Goal: Task Accomplishment & Management: Manage account settings

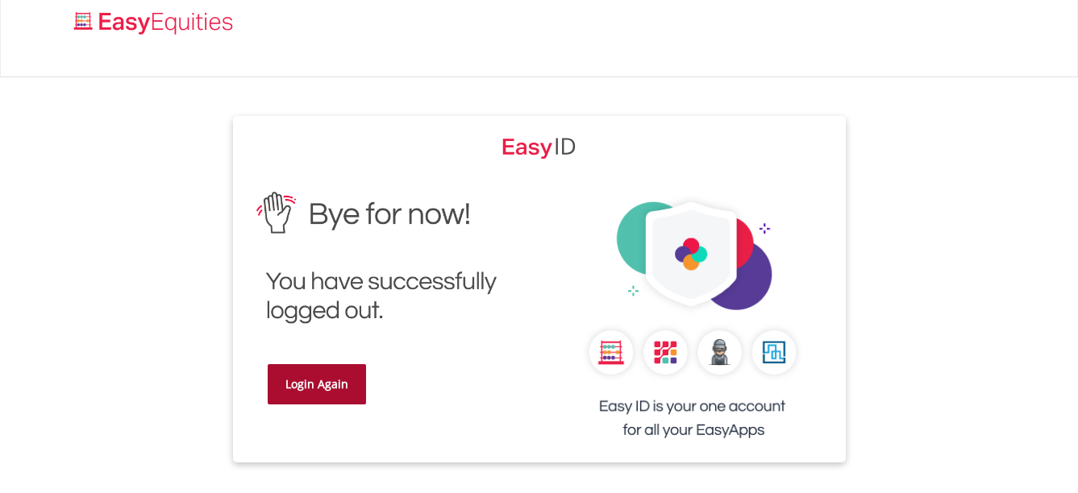
click at [320, 372] on link "Login Again" at bounding box center [317, 384] width 98 height 40
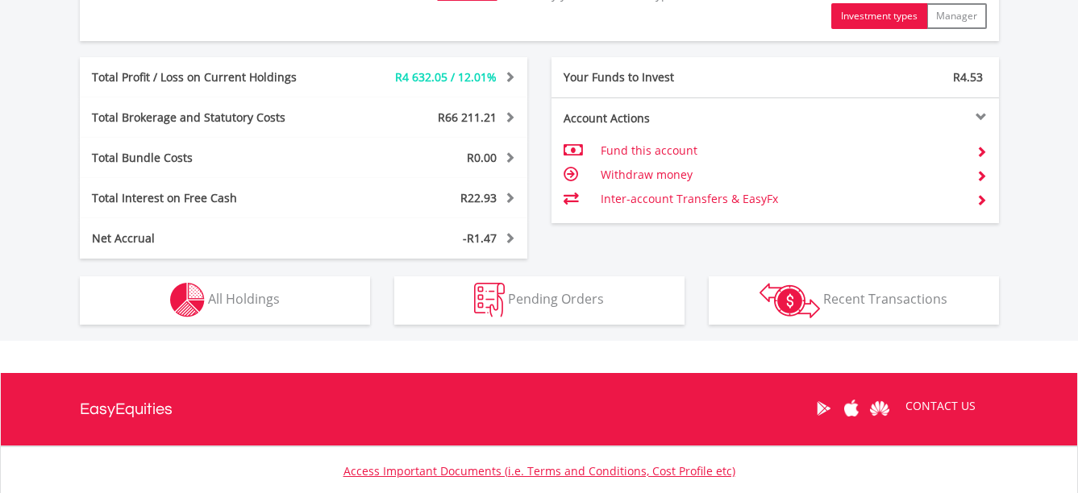
scroll to position [1000, 0]
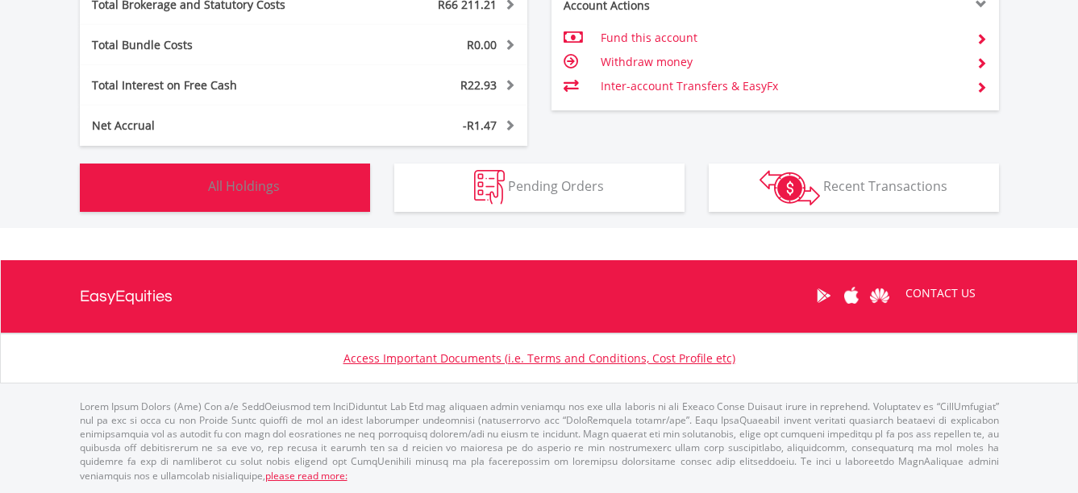
click at [277, 175] on button "Holdings All Holdings" at bounding box center [225, 188] width 290 height 48
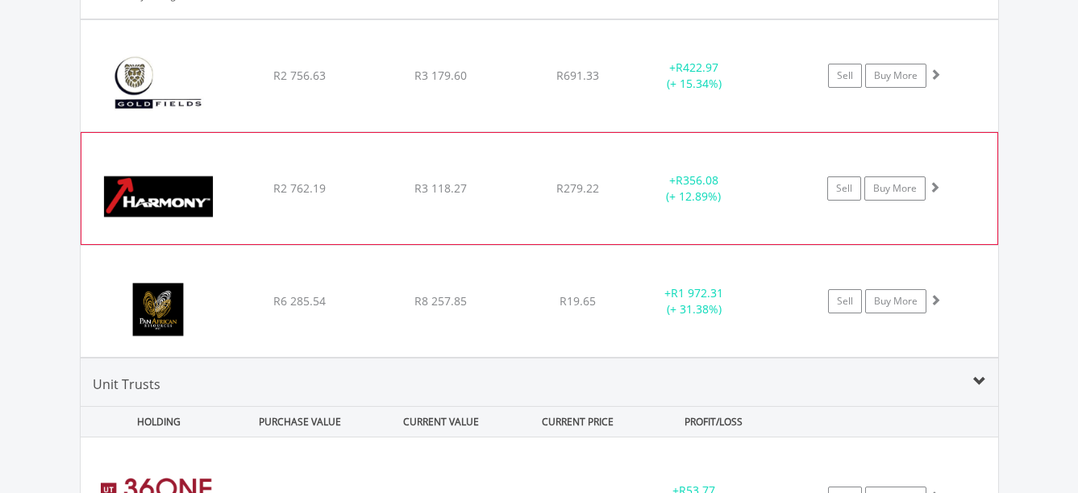
scroll to position [2308, 0]
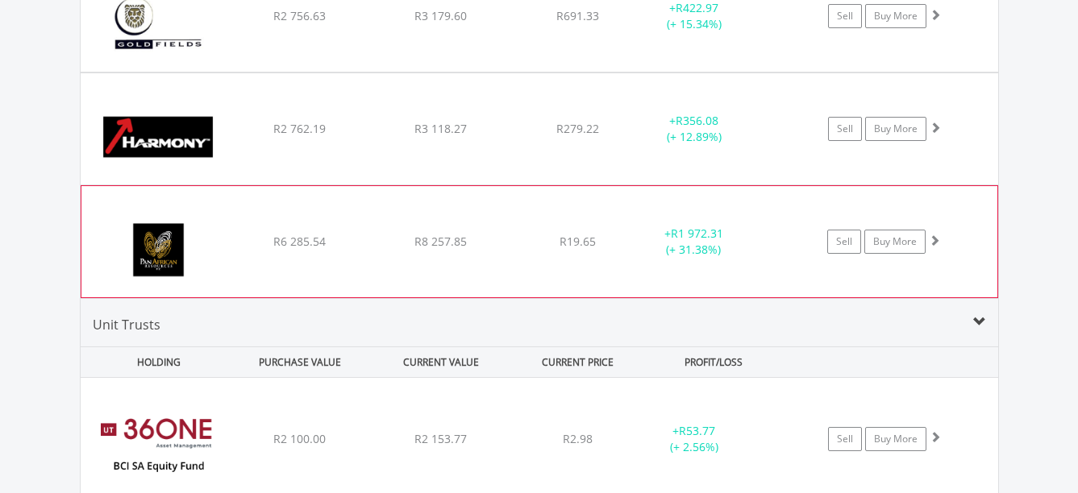
click at [935, 240] on span at bounding box center [934, 240] width 11 height 11
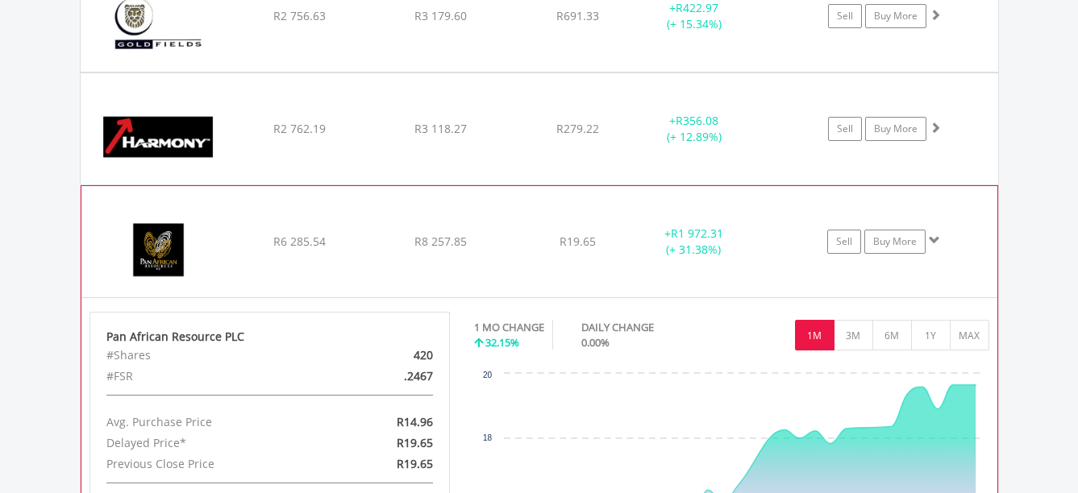
click at [935, 240] on span at bounding box center [934, 240] width 11 height 11
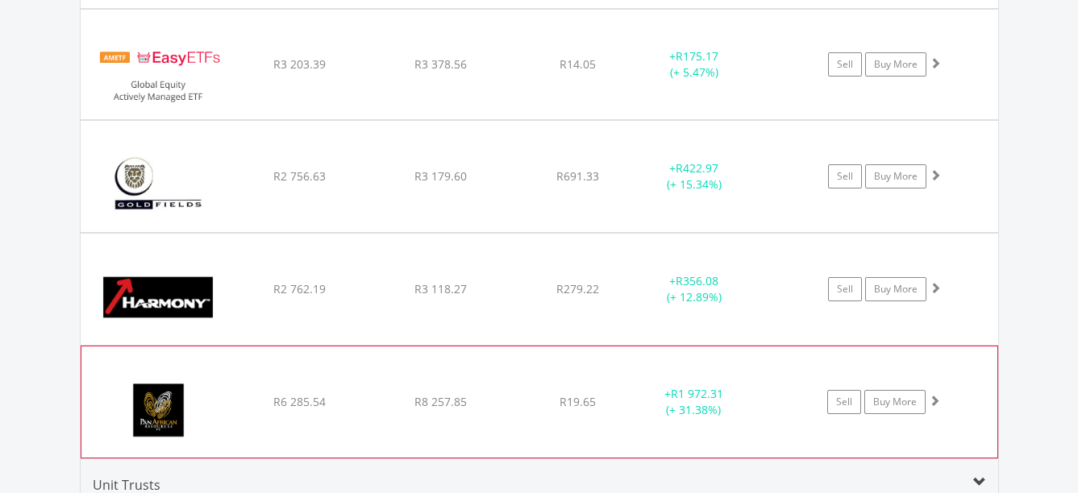
scroll to position [2147, 0]
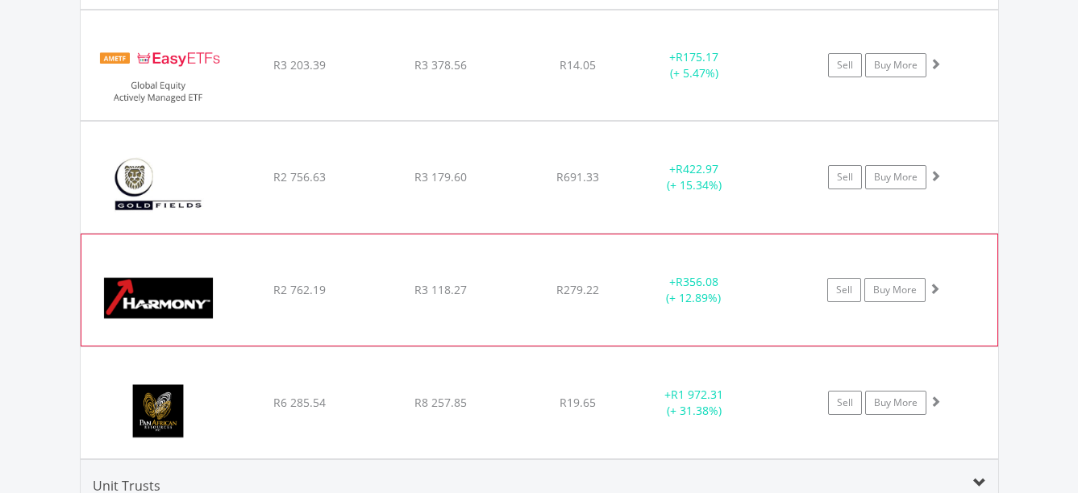
click at [937, 289] on span at bounding box center [934, 288] width 11 height 11
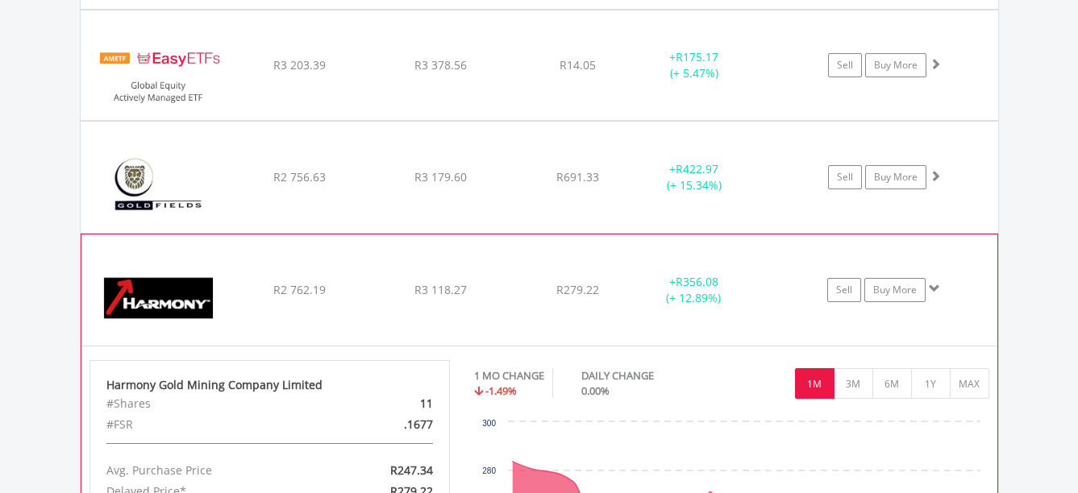
click at [937, 289] on span at bounding box center [934, 288] width 11 height 11
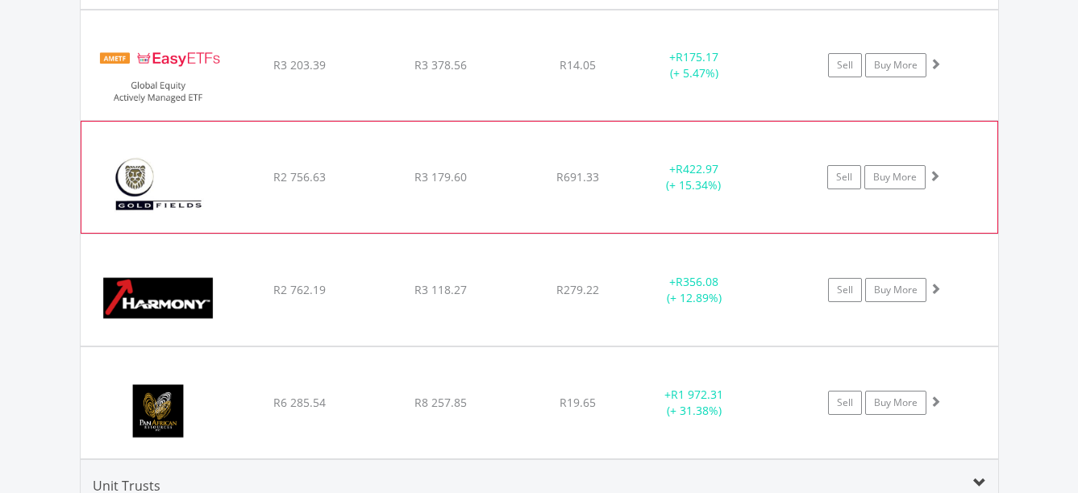
click at [936, 170] on span at bounding box center [934, 175] width 11 height 11
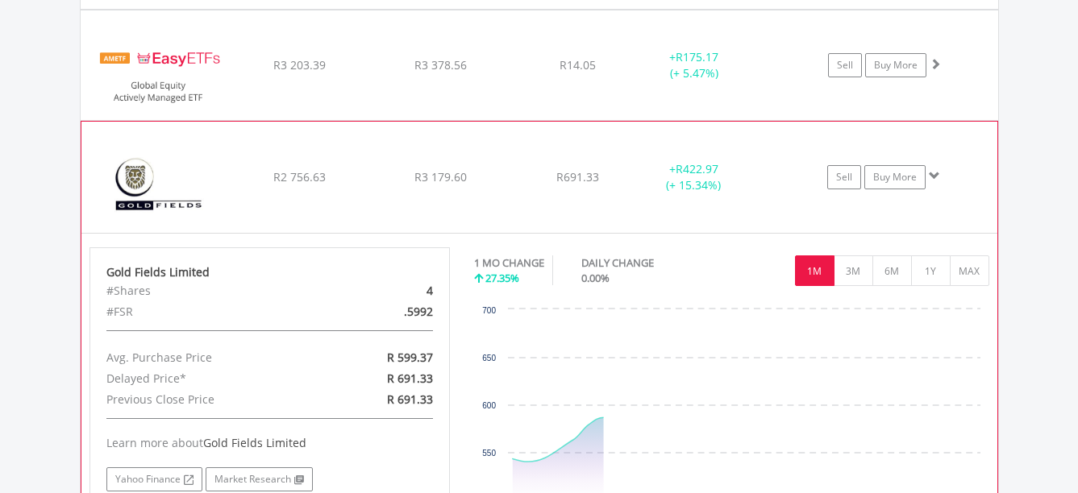
click at [936, 170] on span at bounding box center [934, 175] width 11 height 11
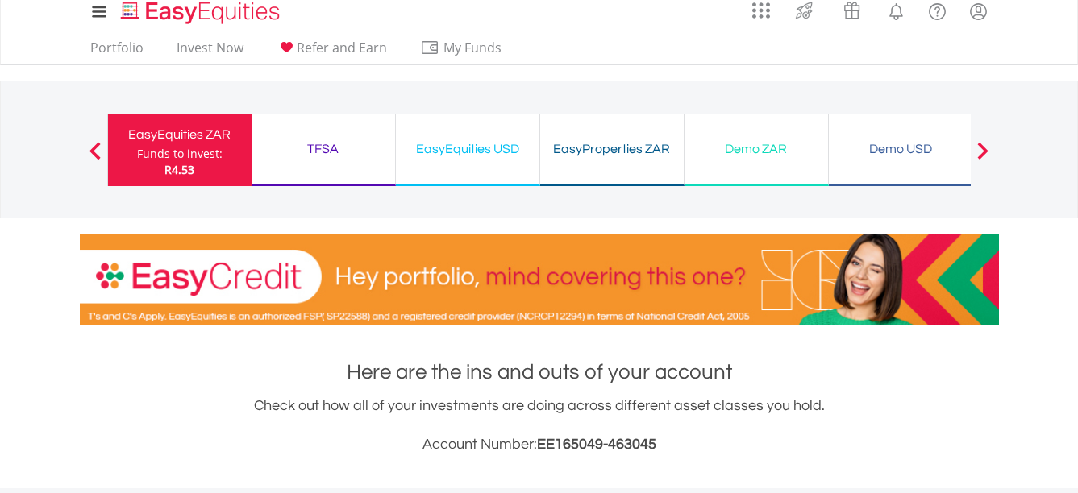
scroll to position [0, 0]
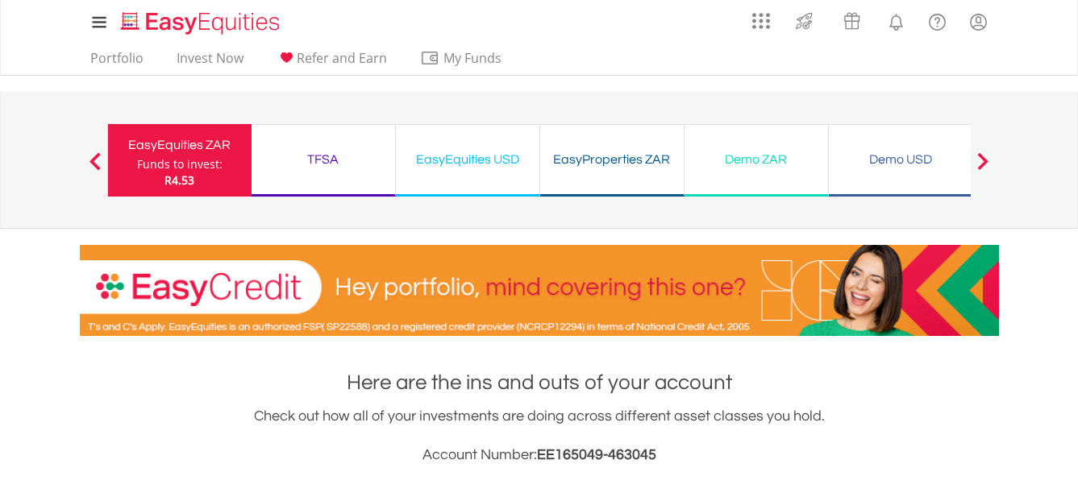
click at [330, 156] on div "TFSA" at bounding box center [323, 159] width 124 height 23
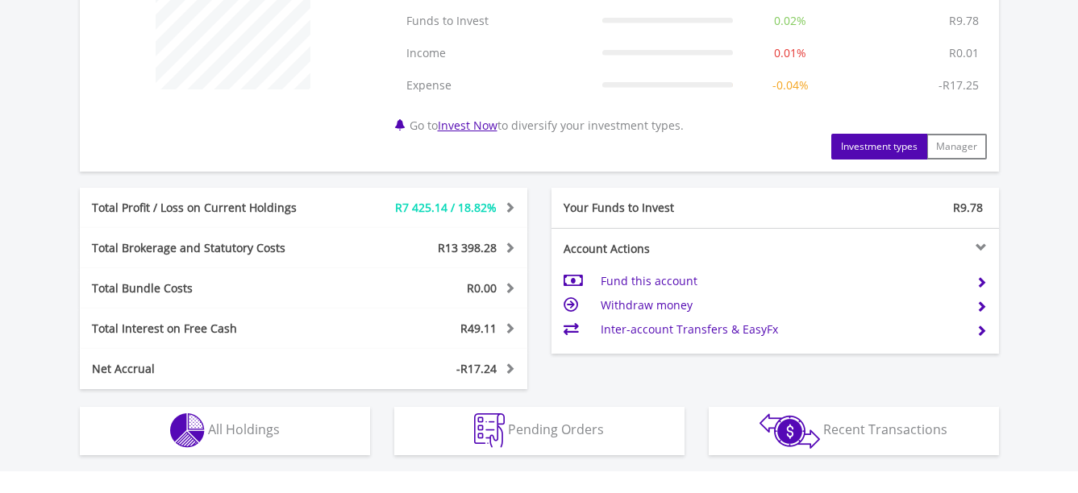
scroll to position [935, 0]
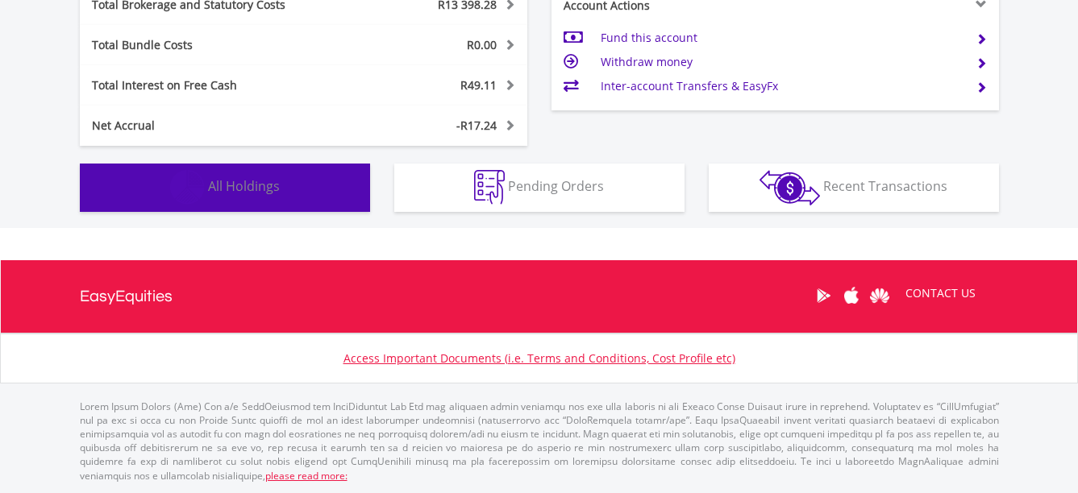
click at [293, 186] on button "Holdings All Holdings" at bounding box center [225, 188] width 290 height 48
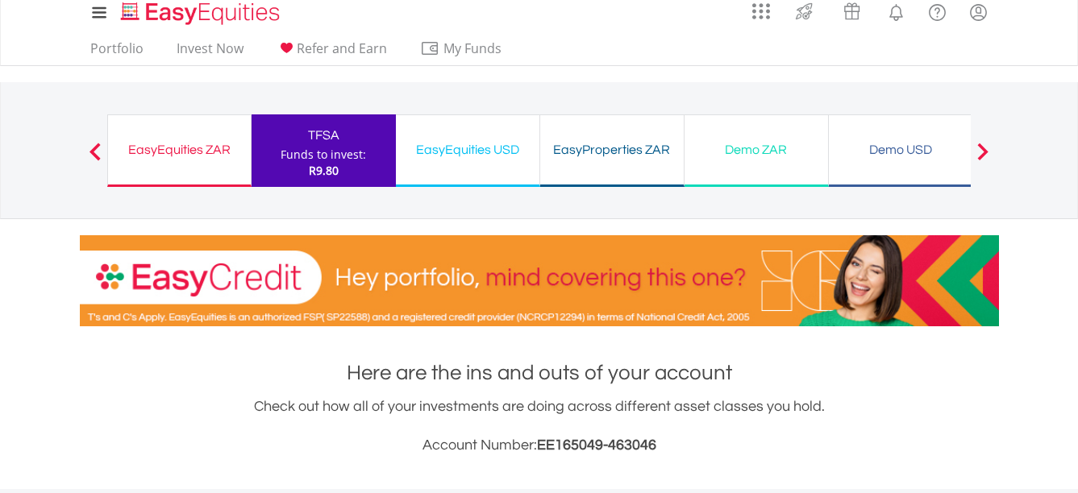
scroll to position [0, 0]
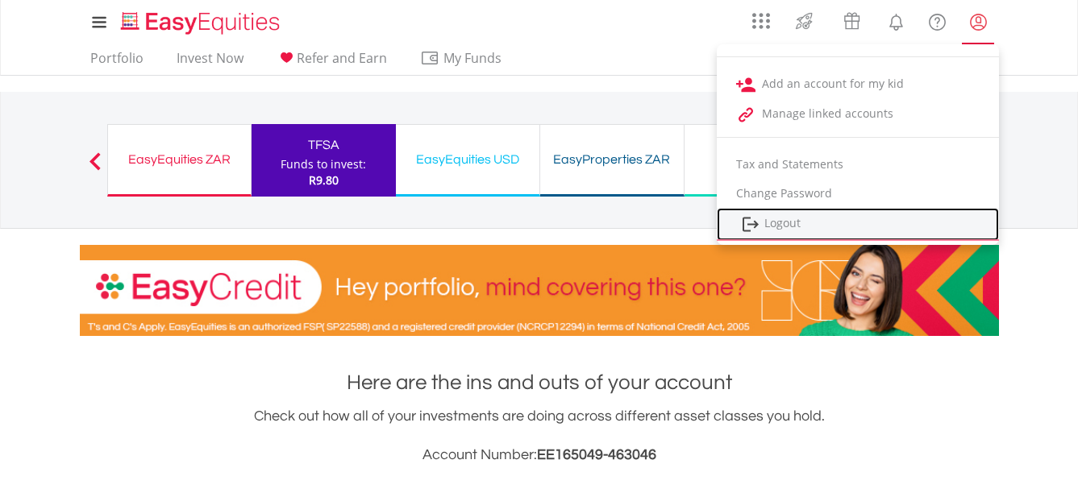
click at [793, 218] on link "Logout" at bounding box center [858, 224] width 282 height 33
